Goal: Check status: Check status

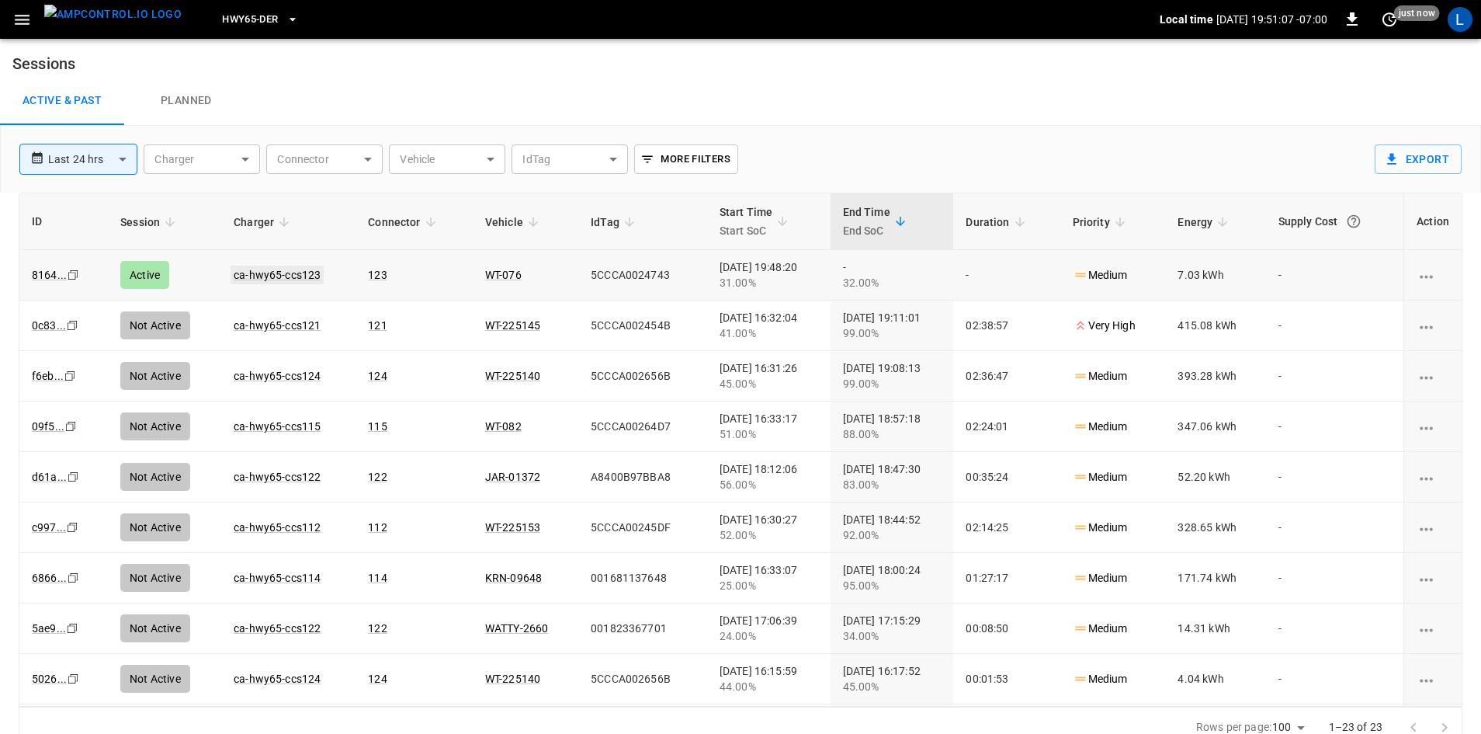
click at [259, 279] on link "ca-hwy65-ccs123" at bounding box center [277, 275] width 93 height 19
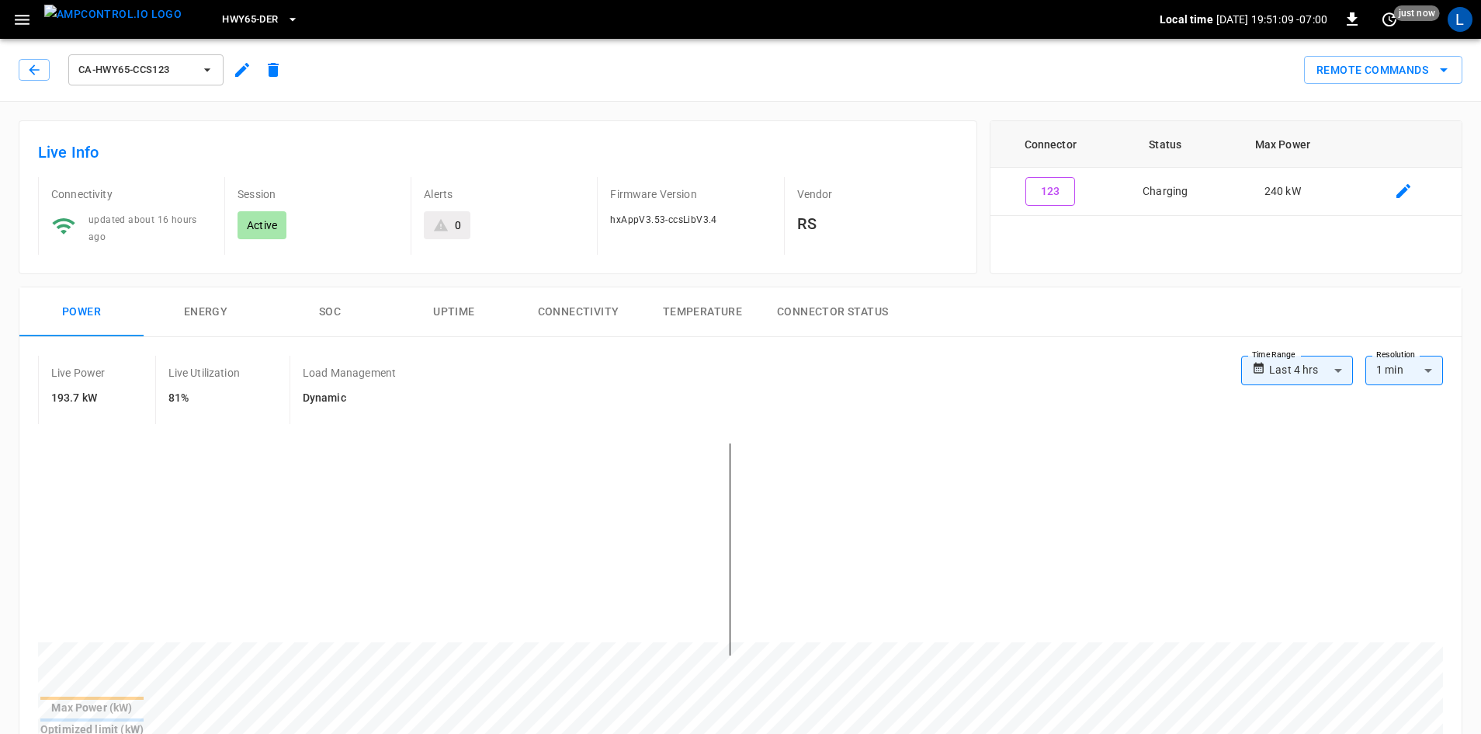
click at [332, 308] on button "SOC" at bounding box center [330, 312] width 124 height 50
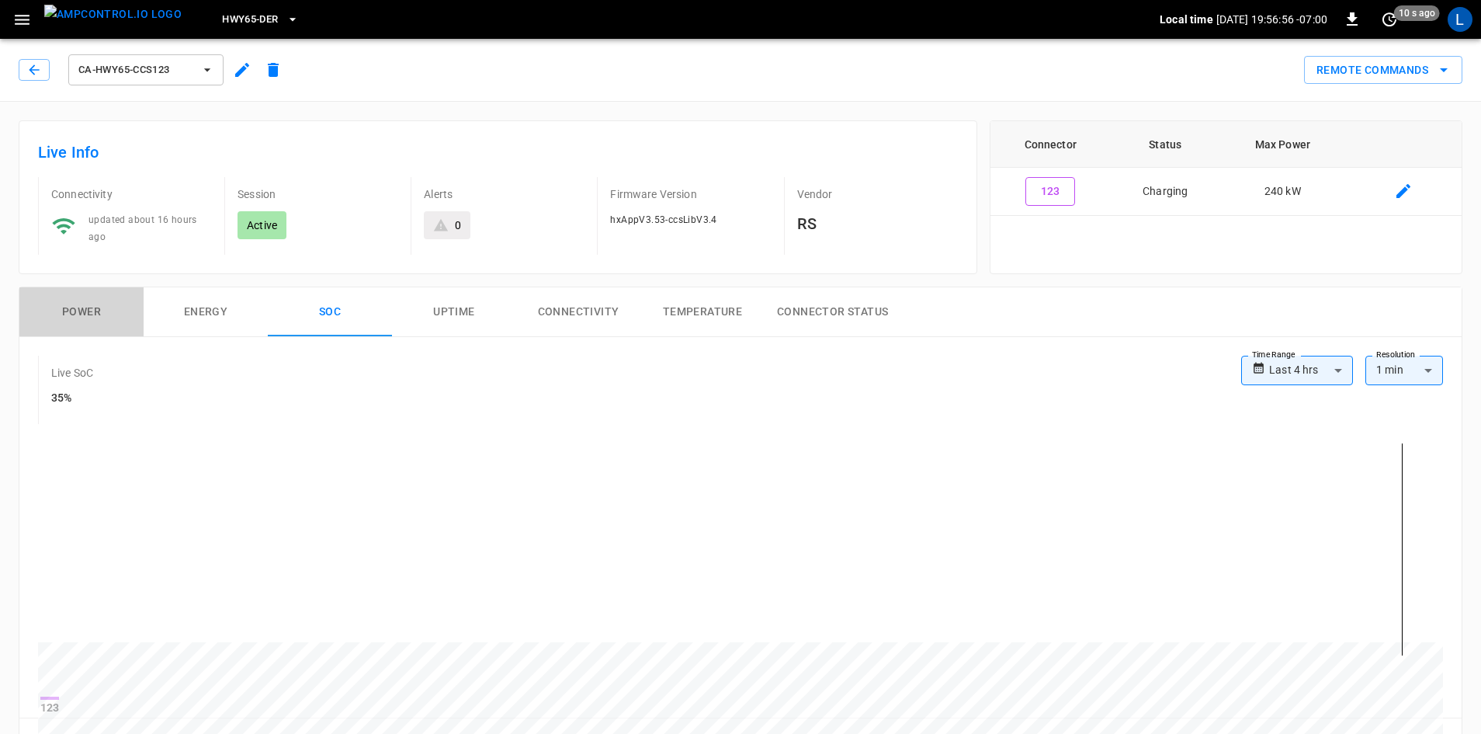
click at [82, 304] on button "Power" at bounding box center [81, 312] width 124 height 50
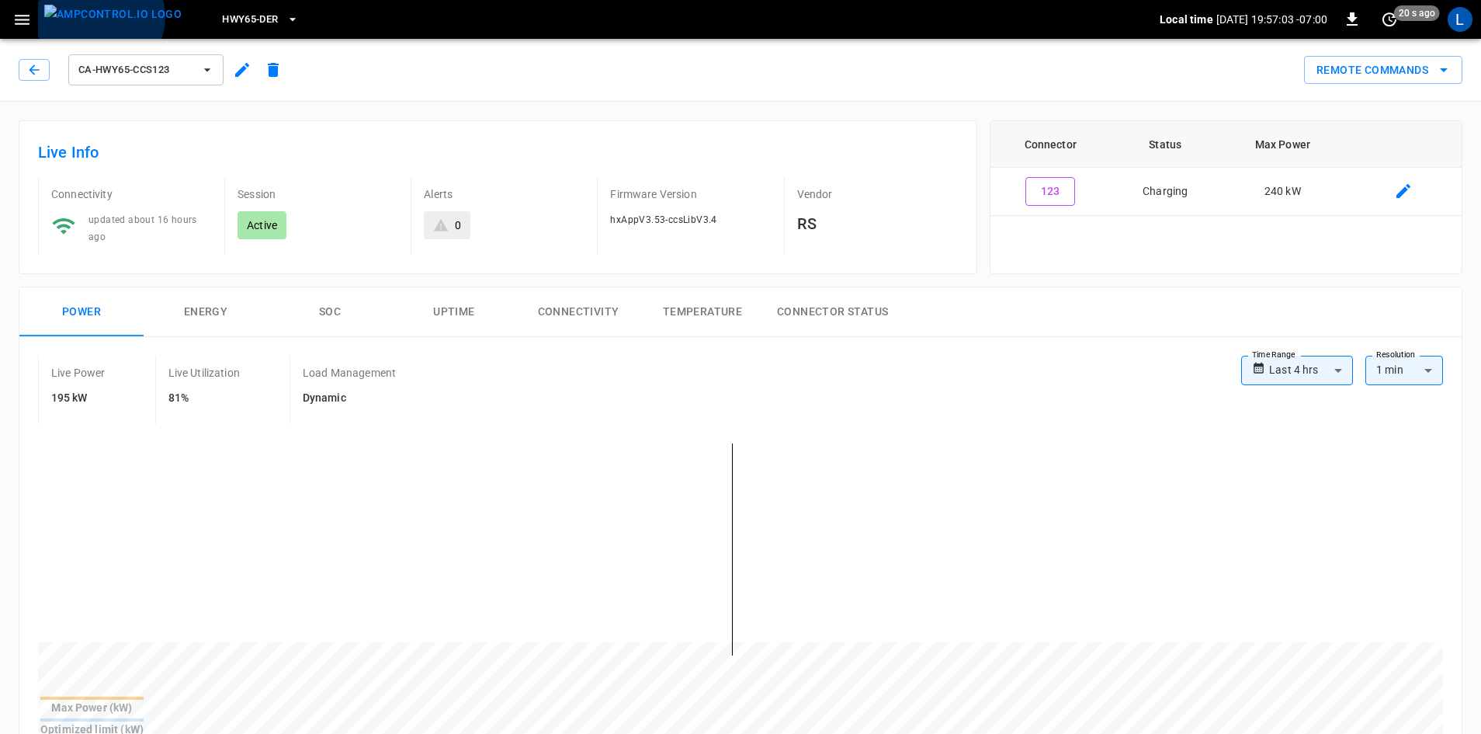
click at [99, 17] on img "menu" at bounding box center [112, 14] width 137 height 19
